Goal: Task Accomplishment & Management: Manage account settings

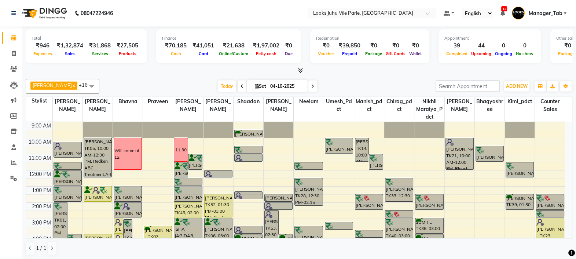
scroll to position [76, 0]
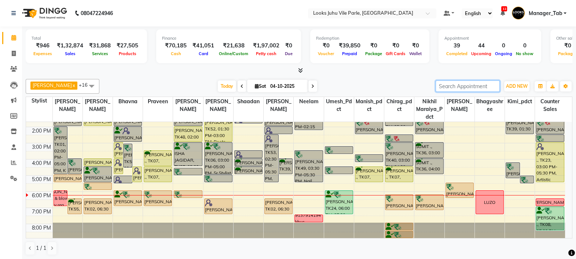
click at [459, 87] on input "search" at bounding box center [468, 85] width 64 height 11
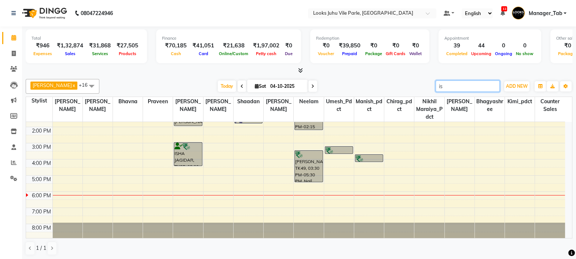
type input "i"
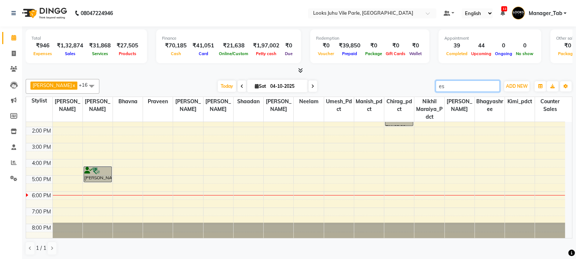
type input "e"
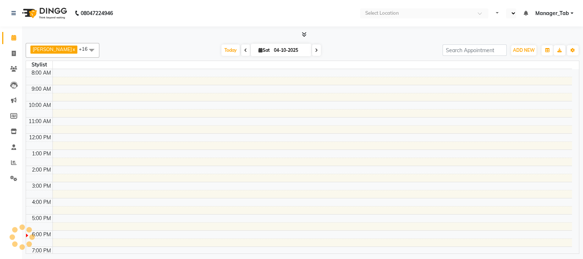
select select "en"
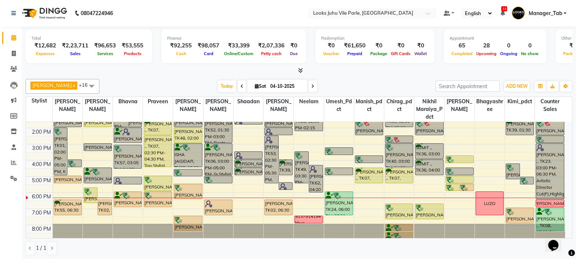
scroll to position [76, 0]
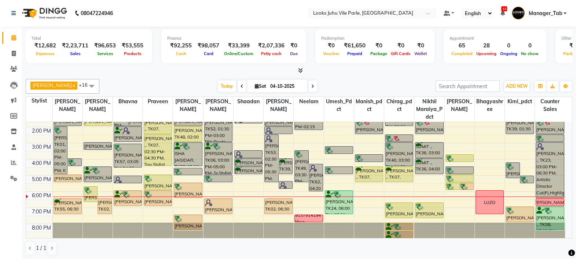
click at [308, 217] on div "9137914194 khus" at bounding box center [308, 218] width 27 height 13
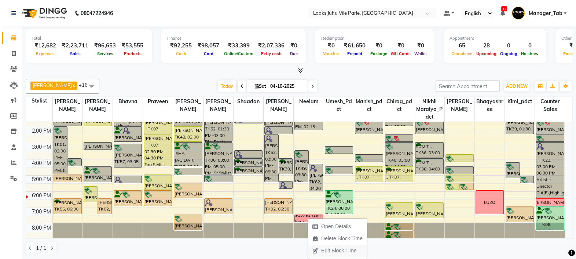
click at [332, 244] on span "Edit Block Time" at bounding box center [334, 250] width 53 height 12
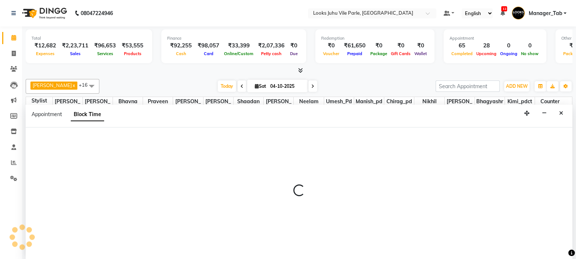
scroll to position [0, 0]
select select "54675"
select select "1170"
select select "1200"
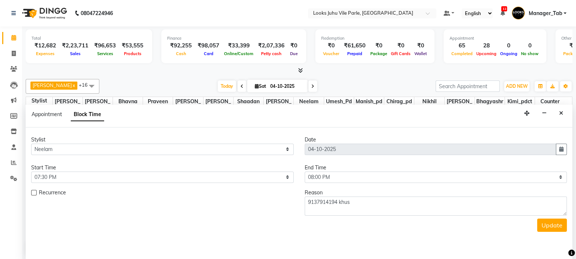
scroll to position [76, 0]
click at [561, 112] on icon "Close" at bounding box center [561, 112] width 4 height 5
